Goal: Navigation & Orientation: Find specific page/section

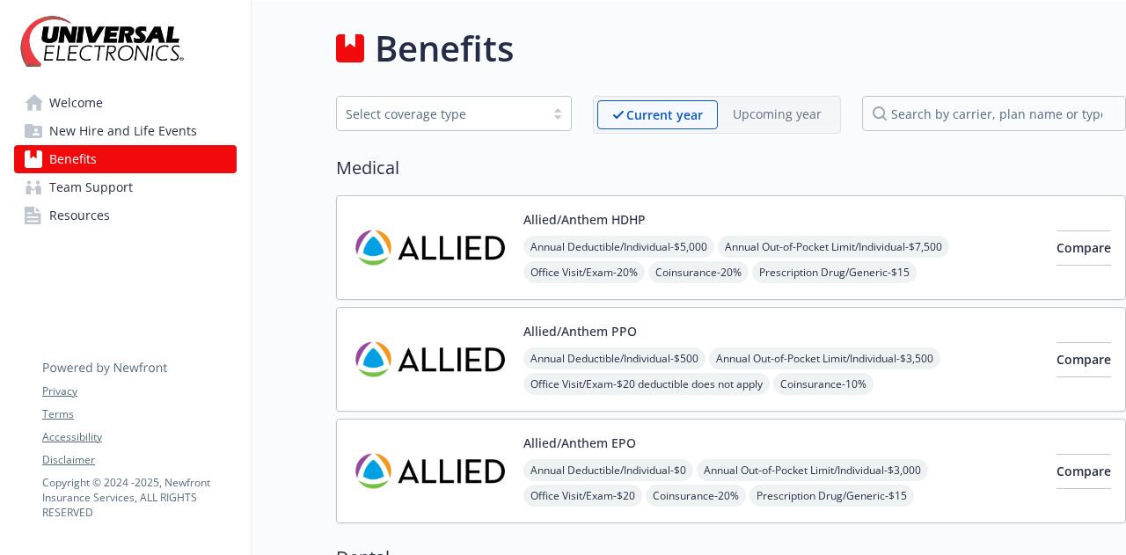
scroll to position [1759, 0]
